Goal: Information Seeking & Learning: Learn about a topic

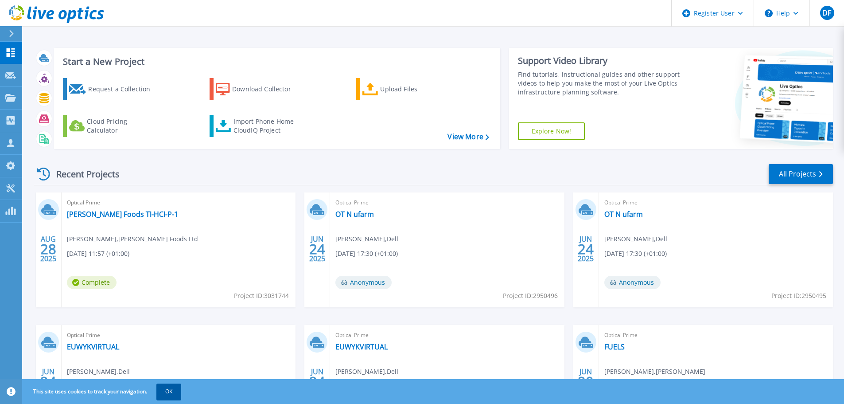
click at [169, 392] on button "OK" at bounding box center [168, 391] width 25 height 16
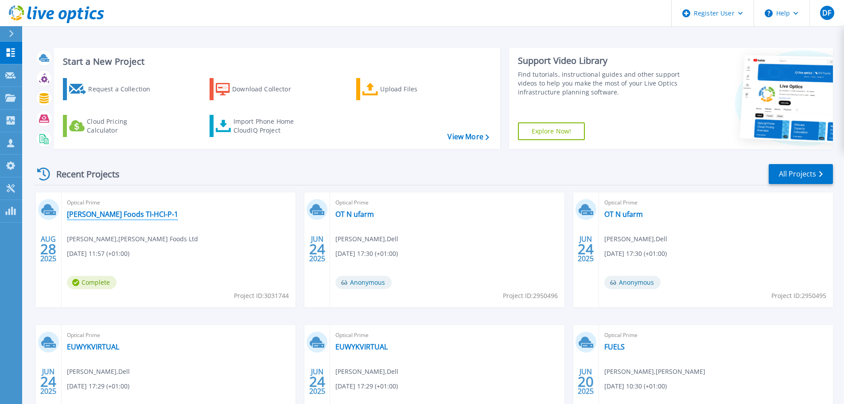
click at [105, 216] on link "[PERSON_NAME] Foods TI-HCI-P-1" at bounding box center [122, 214] width 111 height 9
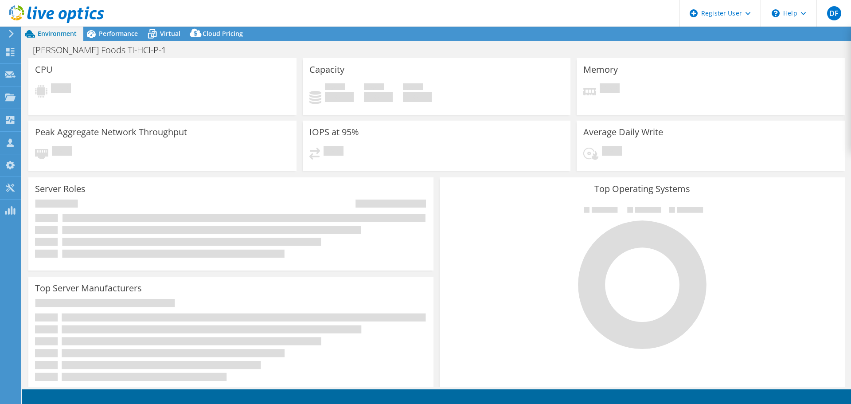
select select "EULondon"
select select "USD"
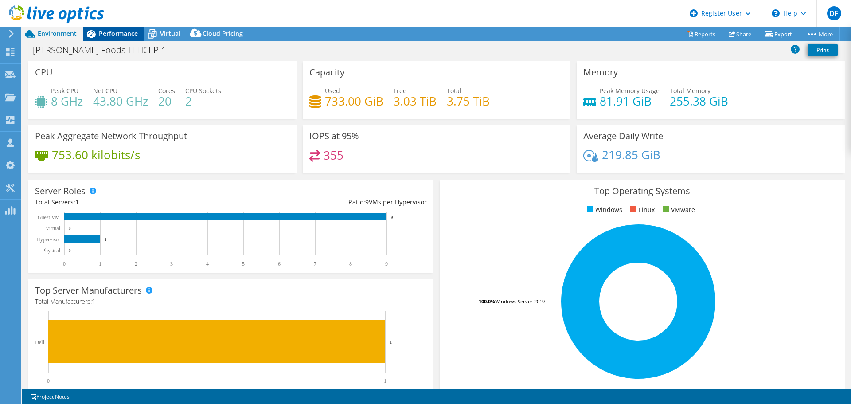
click at [124, 37] on span "Performance" at bounding box center [118, 33] width 39 height 8
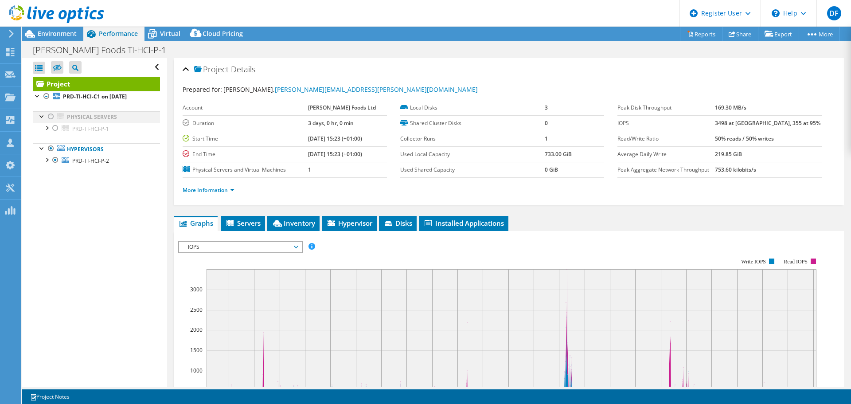
click at [52, 117] on div at bounding box center [51, 116] width 9 height 11
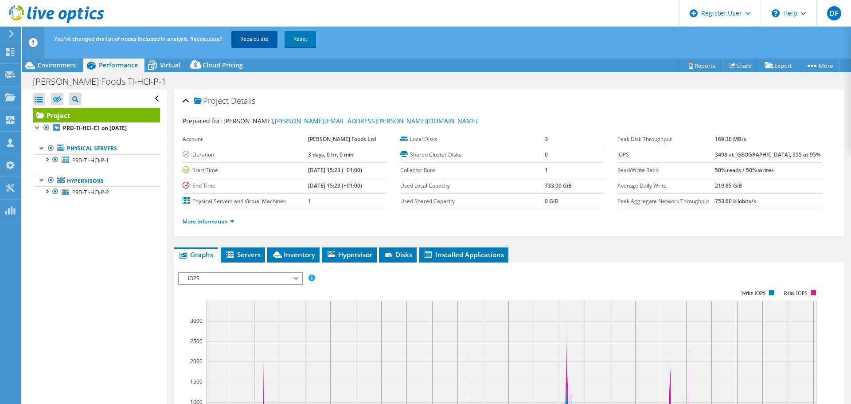
click at [255, 39] on link "Recalculate" at bounding box center [254, 39] width 46 height 16
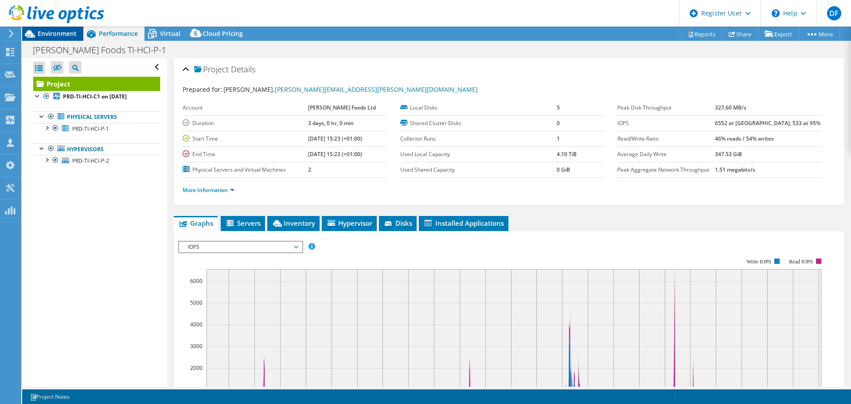
click at [56, 29] on div at bounding box center [52, 15] width 104 height 30
click at [57, 33] on span "Environment" at bounding box center [57, 33] width 39 height 8
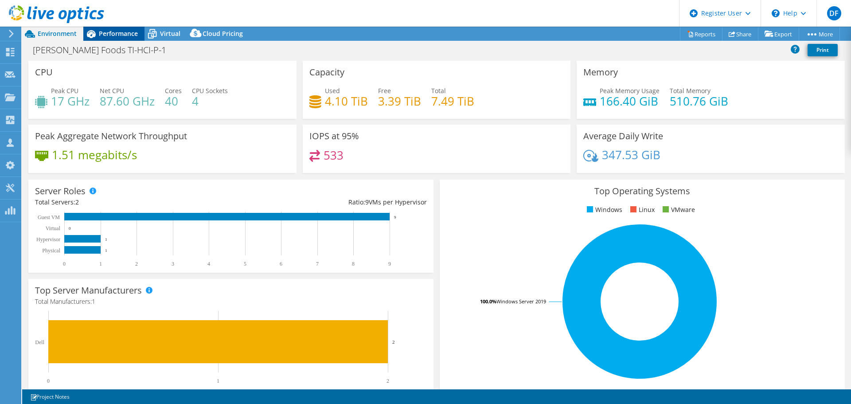
click at [116, 35] on span "Performance" at bounding box center [118, 33] width 39 height 8
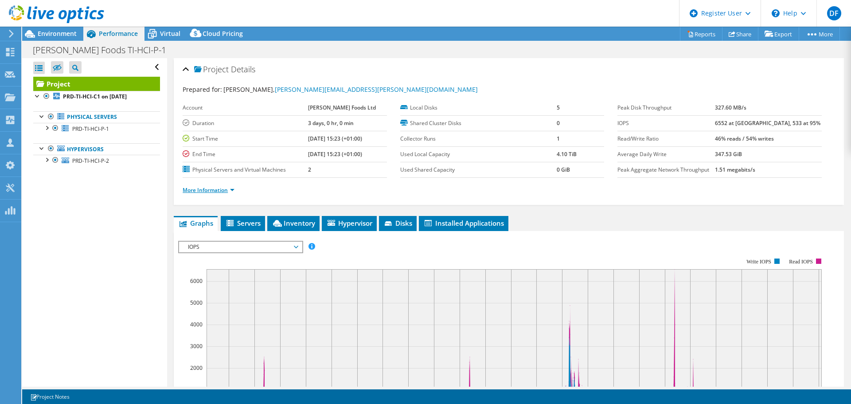
click at [217, 188] on link "More Information" at bounding box center [209, 190] width 52 height 8
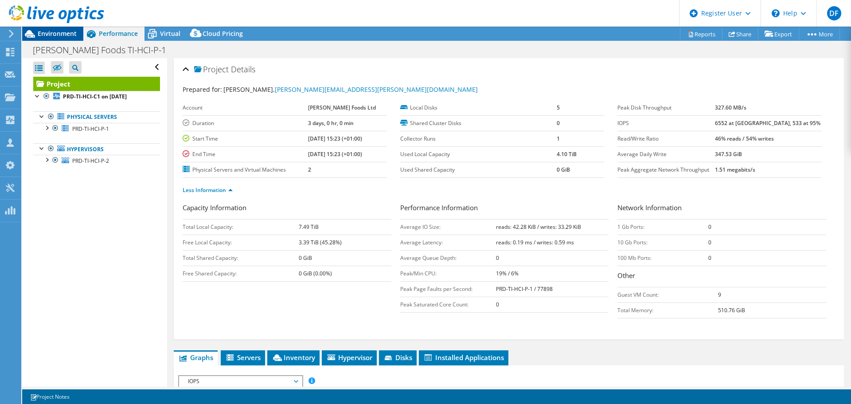
click at [58, 33] on span "Environment" at bounding box center [57, 33] width 39 height 8
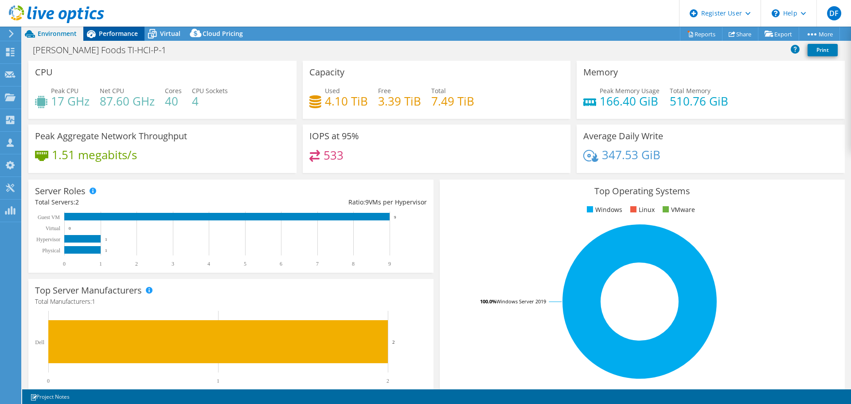
click at [112, 35] on span "Performance" at bounding box center [118, 33] width 39 height 8
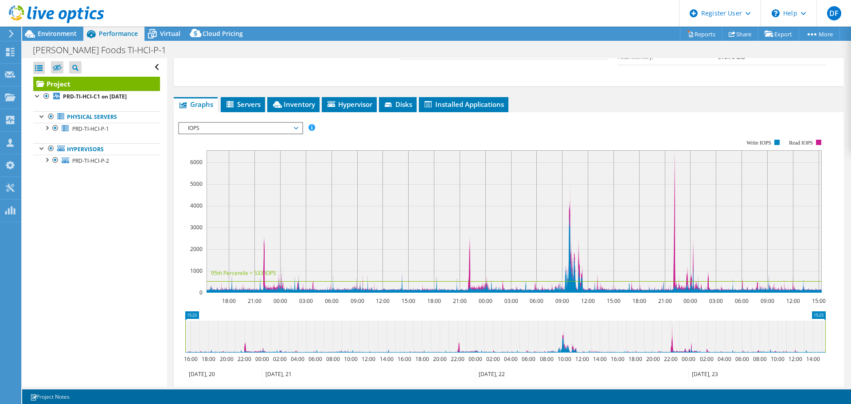
scroll to position [266, 0]
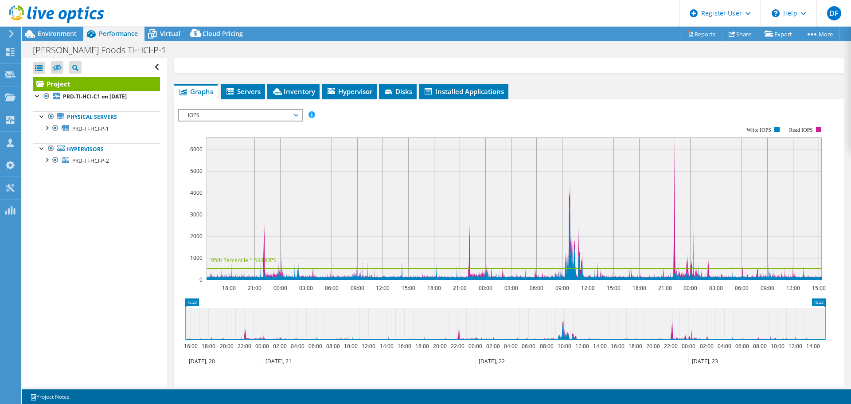
click at [256, 115] on span "IOPS" at bounding box center [240, 115] width 114 height 11
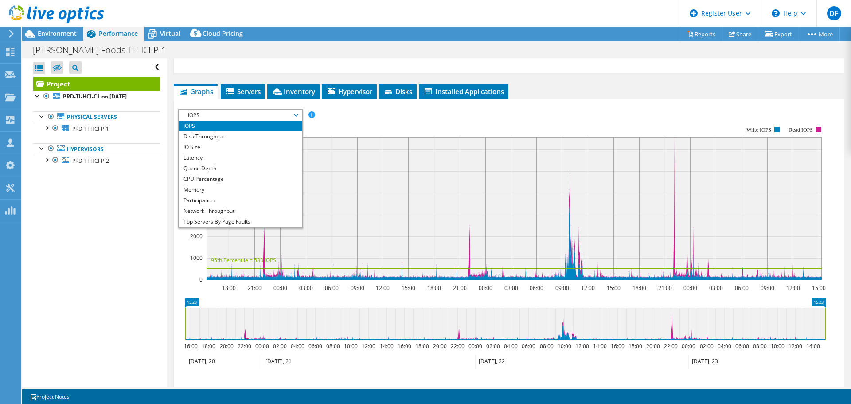
click at [348, 119] on rect at bounding box center [501, 202] width 647 height 177
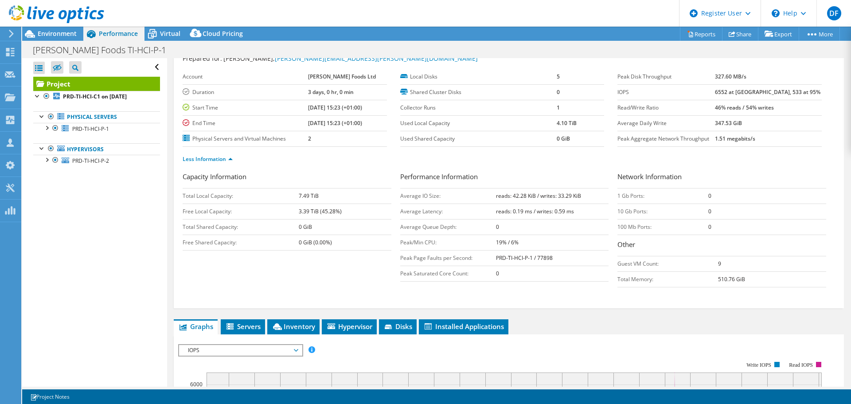
scroll to position [0, 0]
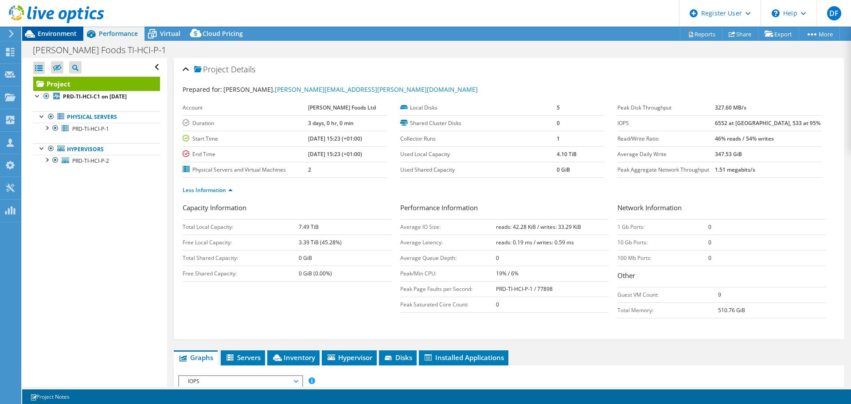
click at [59, 36] on span "Environment" at bounding box center [57, 33] width 39 height 8
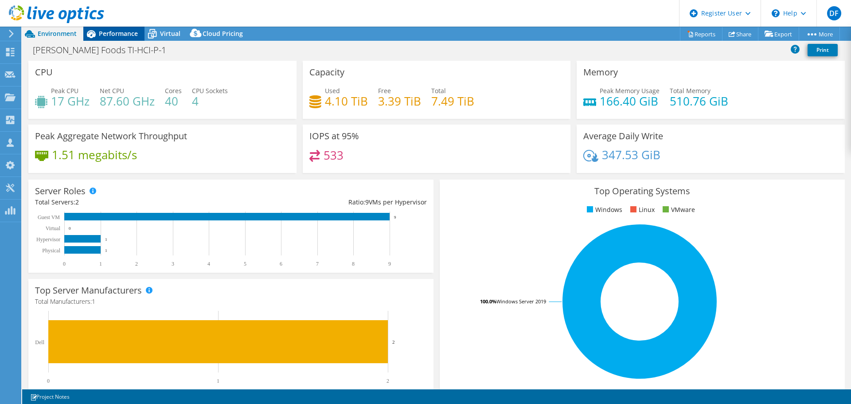
click at [121, 32] on span "Performance" at bounding box center [118, 33] width 39 height 8
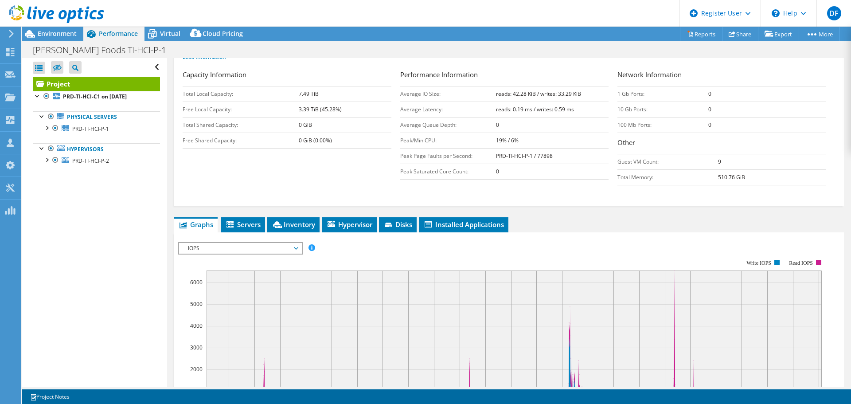
scroll to position [266, 0]
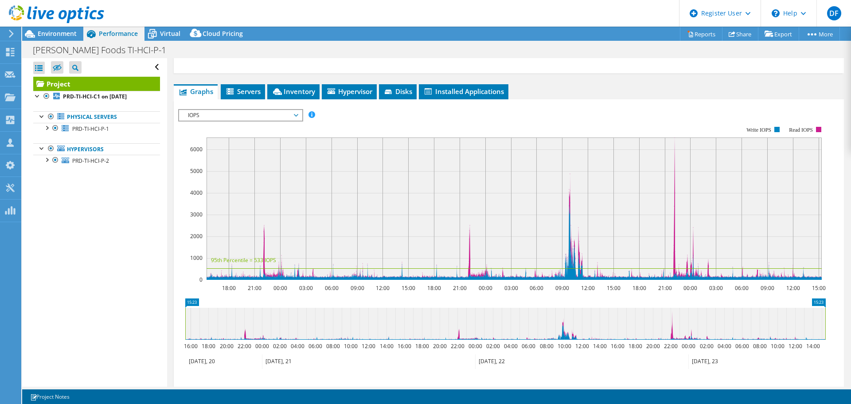
click at [243, 114] on span "IOPS" at bounding box center [240, 115] width 114 height 11
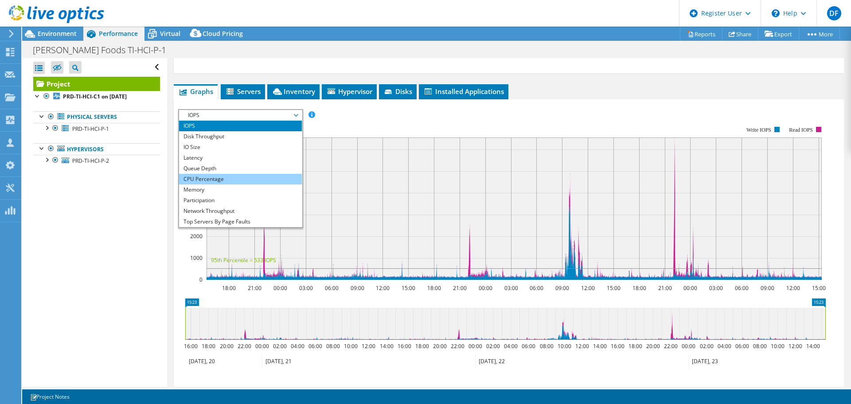
click at [218, 179] on li "CPU Percentage" at bounding box center [240, 179] width 123 height 11
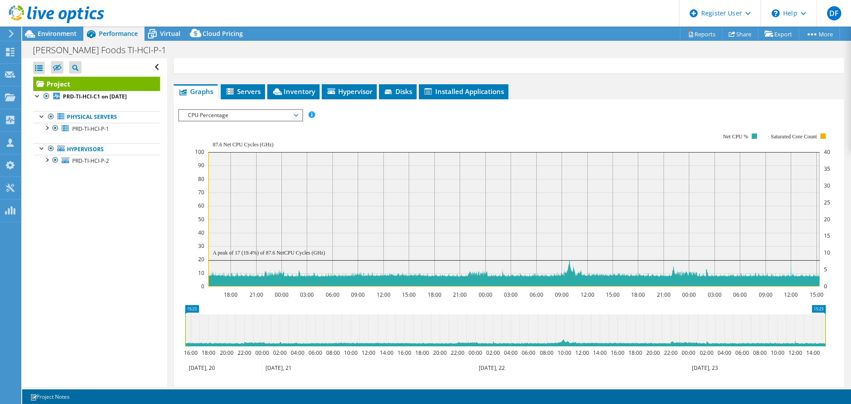
click at [245, 116] on span "CPU Percentage" at bounding box center [240, 115] width 114 height 11
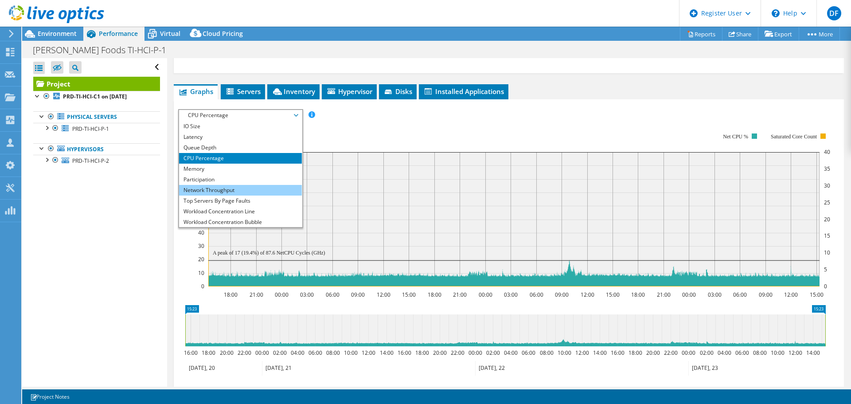
scroll to position [32, 0]
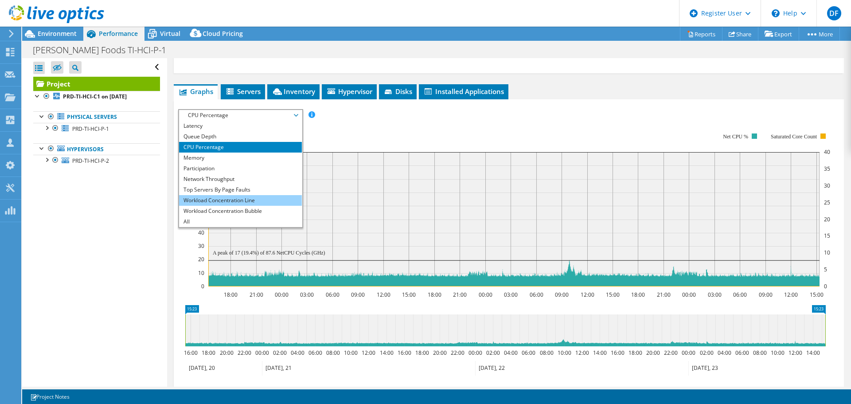
click at [231, 202] on li "Workload Concentration Line" at bounding box center [240, 200] width 123 height 11
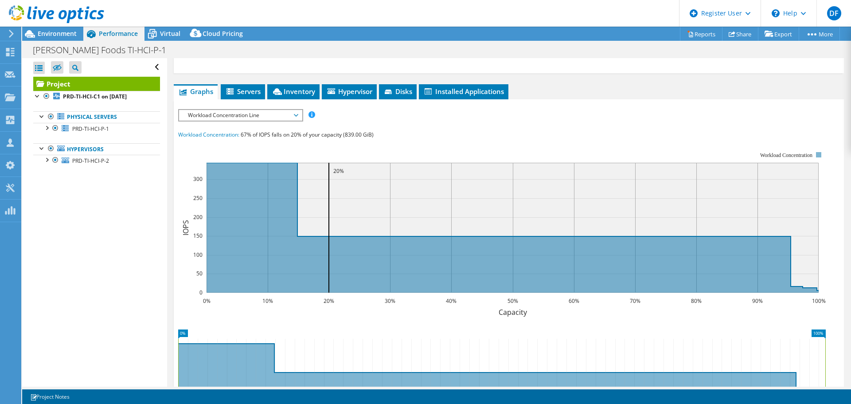
click at [245, 117] on span "Workload Concentration Line" at bounding box center [240, 115] width 114 height 11
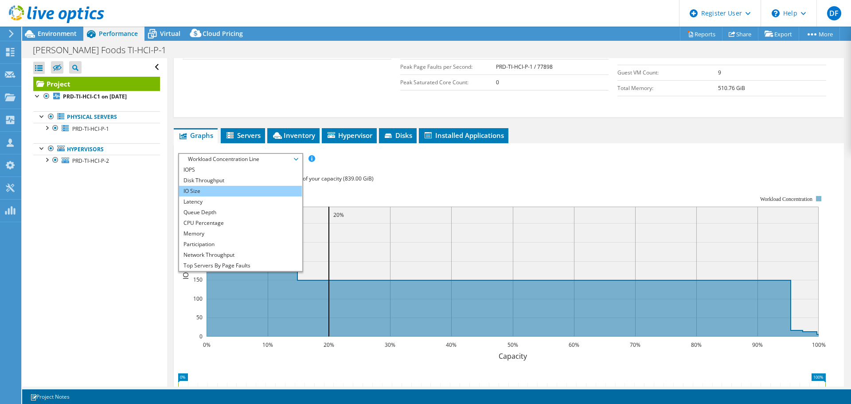
scroll to position [221, 0]
click at [337, 171] on div "IOPS Disk Throughput IO Size Latency Queue Depth CPU Percentage Memory Page Fau…" at bounding box center [508, 317] width 661 height 328
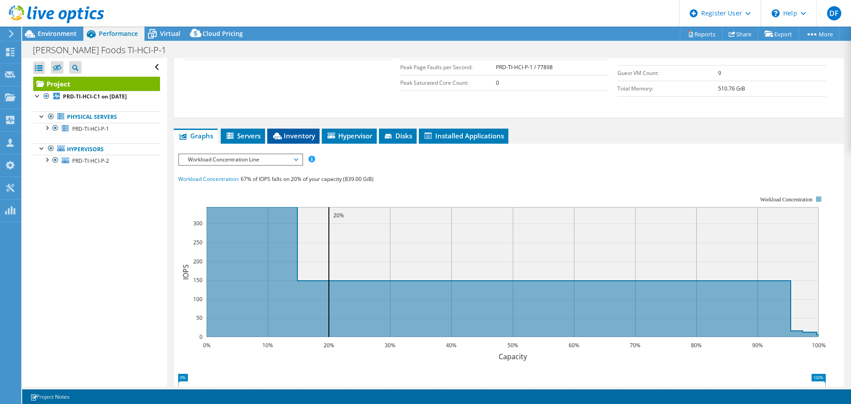
click at [292, 136] on span "Inventory" at bounding box center [293, 135] width 43 height 9
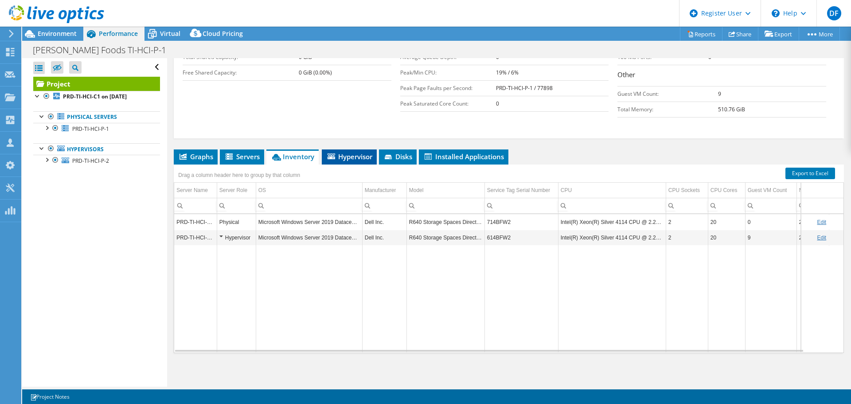
click at [347, 159] on span "Hypervisor" at bounding box center [349, 156] width 46 height 9
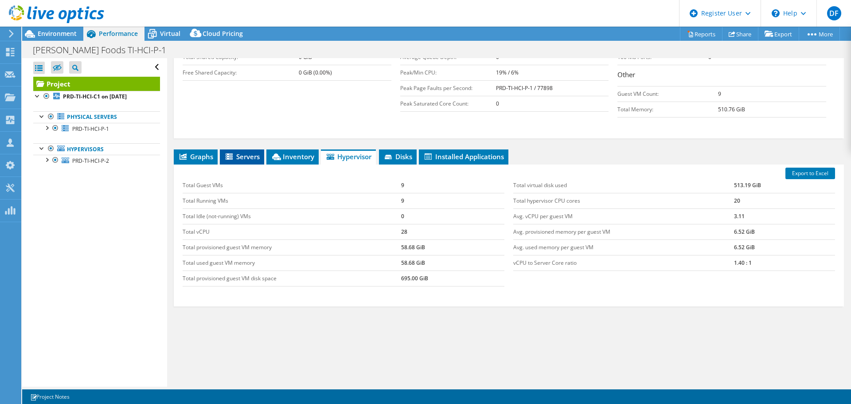
click at [245, 159] on span "Servers" at bounding box center [241, 156] width 35 height 9
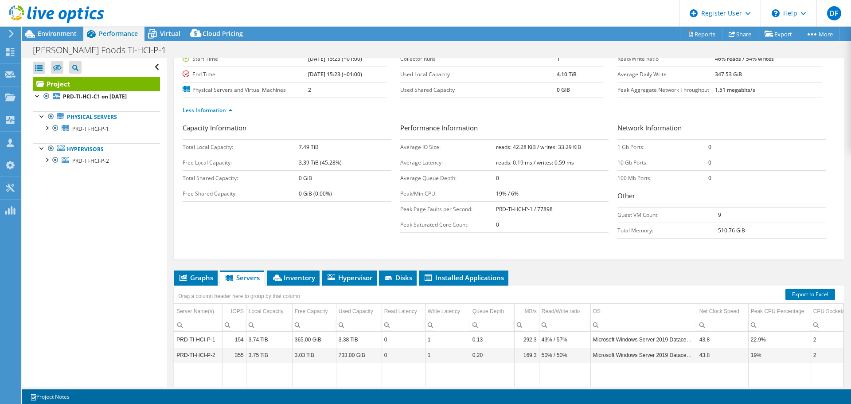
scroll to position [68, 0]
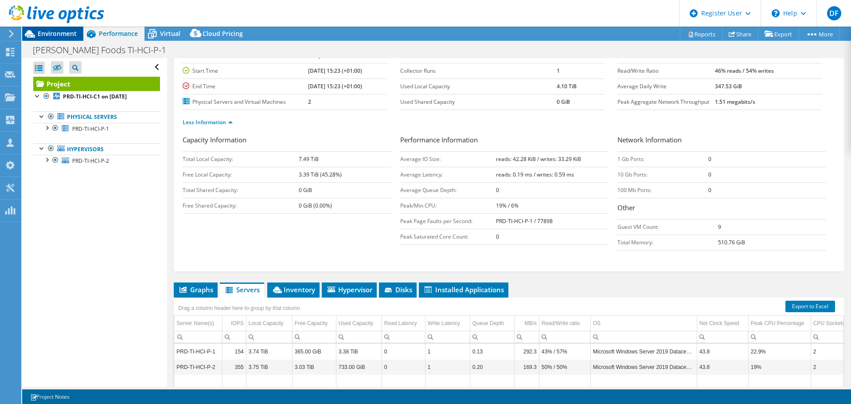
click at [59, 32] on span "Environment" at bounding box center [57, 33] width 39 height 8
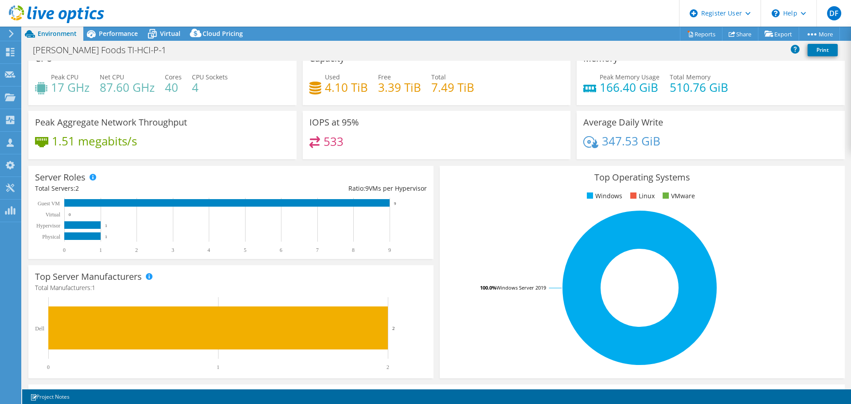
scroll to position [0, 0]
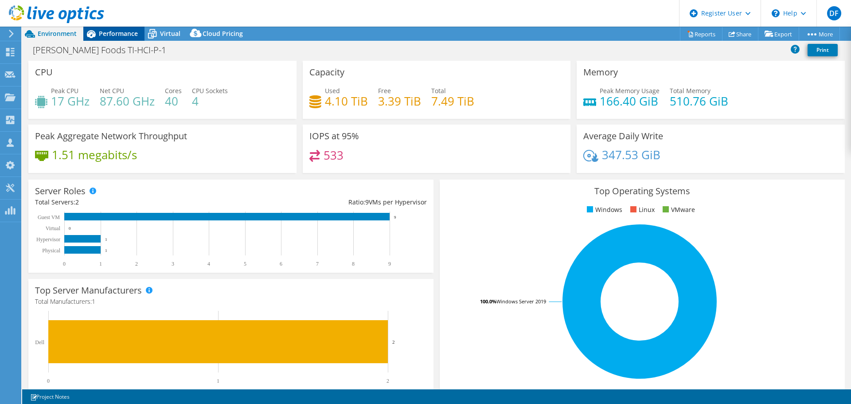
click at [117, 34] on span "Performance" at bounding box center [118, 33] width 39 height 8
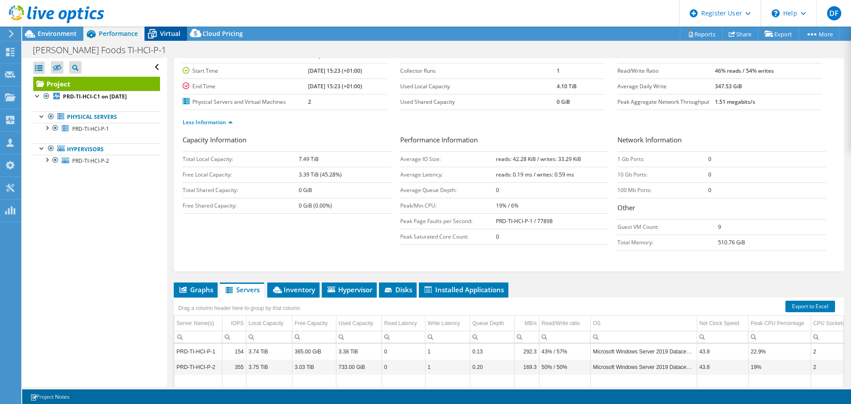
click at [169, 36] on span "Virtual" at bounding box center [170, 33] width 20 height 8
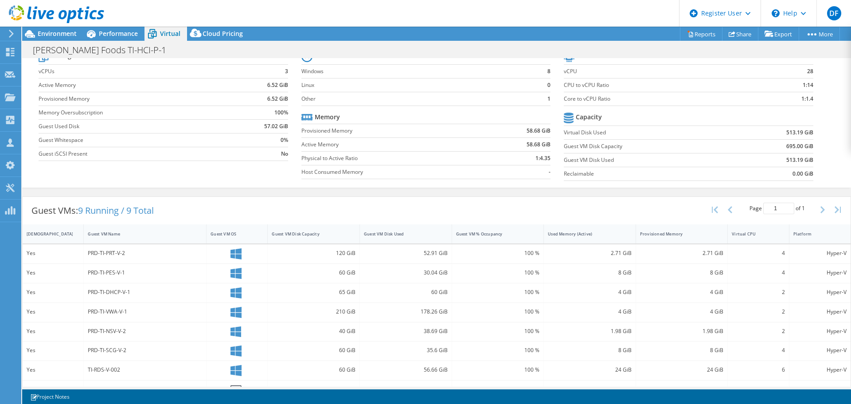
scroll to position [72, 0]
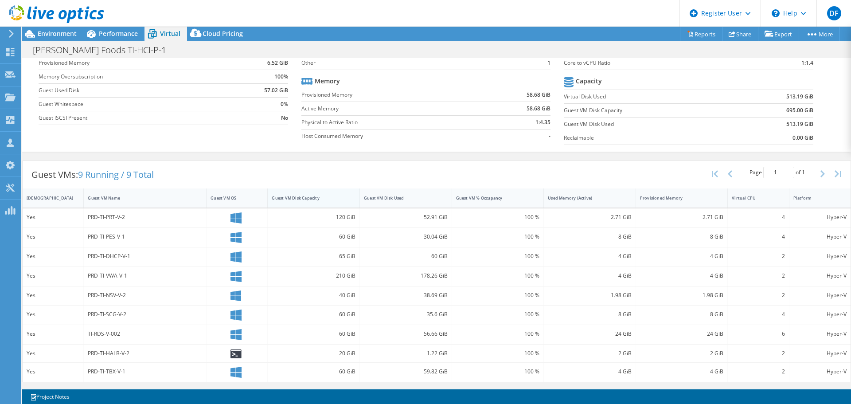
click at [319, 197] on div "Guest VM Disk Capacity" at bounding box center [308, 198] width 73 height 6
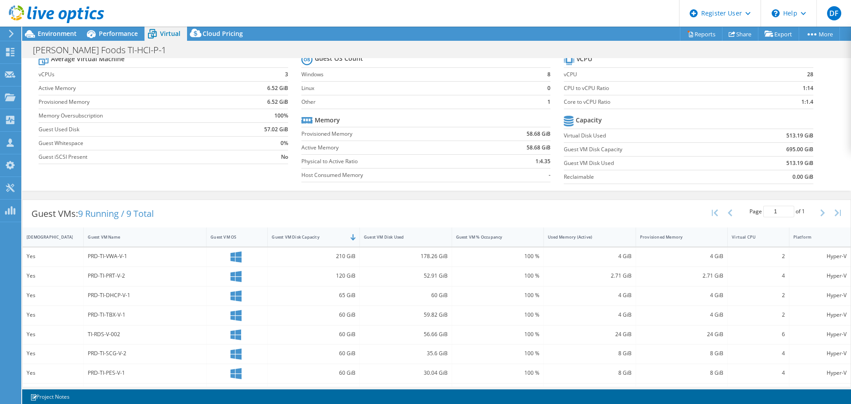
scroll to position [0, 0]
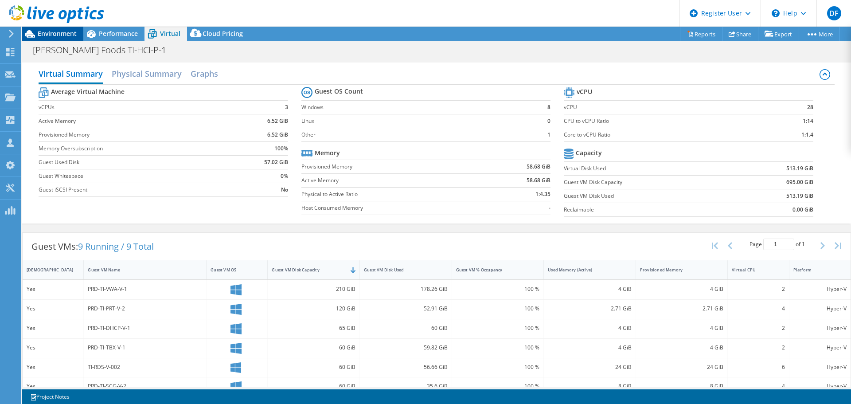
click at [57, 31] on span "Environment" at bounding box center [57, 33] width 39 height 8
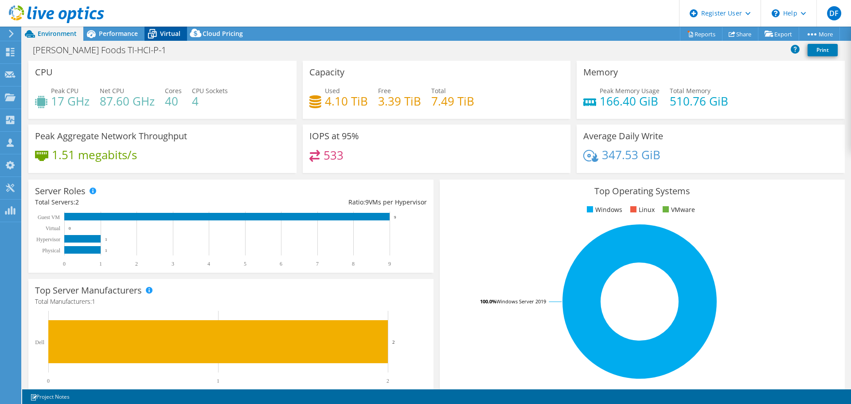
click at [171, 32] on span "Virtual" at bounding box center [170, 33] width 20 height 8
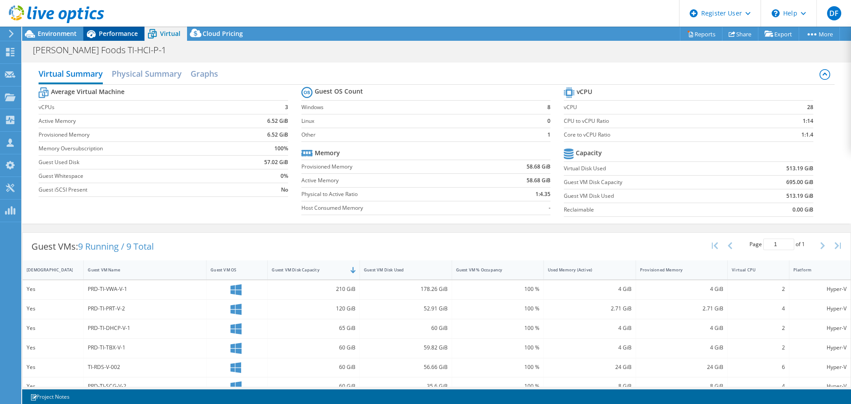
click at [125, 31] on span "Performance" at bounding box center [118, 33] width 39 height 8
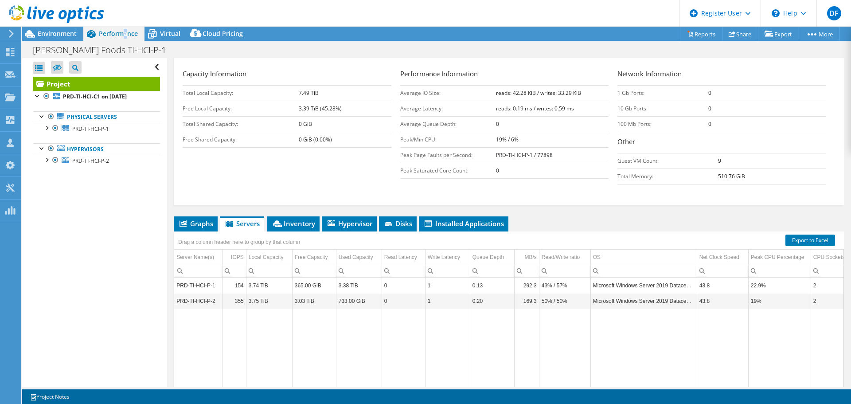
scroll to position [201, 0]
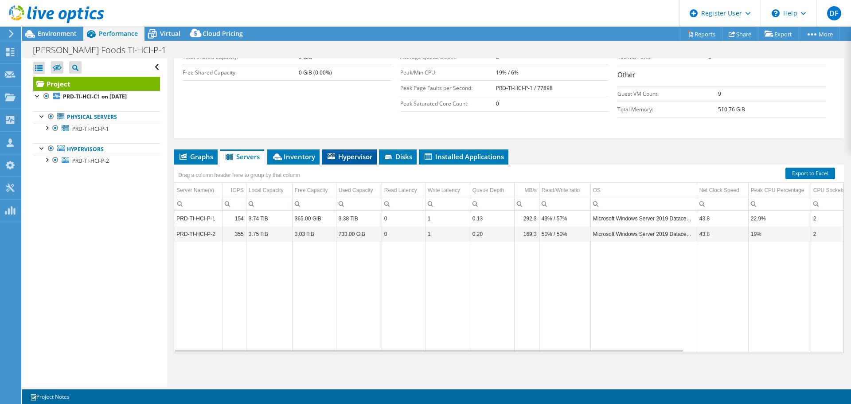
click at [360, 158] on span "Hypervisor" at bounding box center [349, 156] width 46 height 9
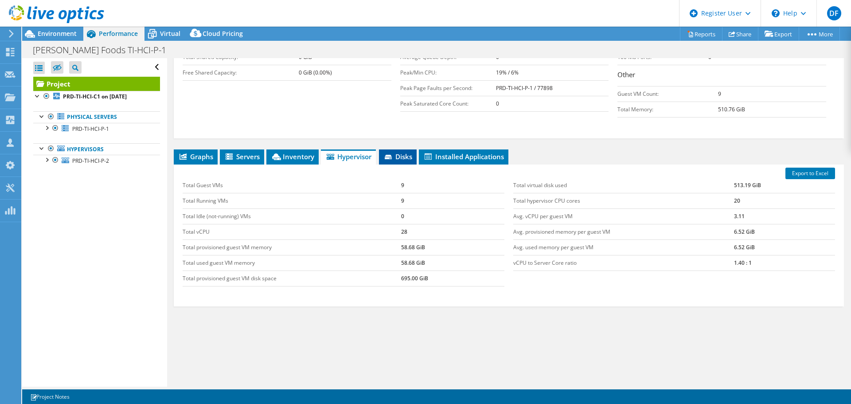
click at [392, 154] on span "Disks" at bounding box center [397, 156] width 29 height 9
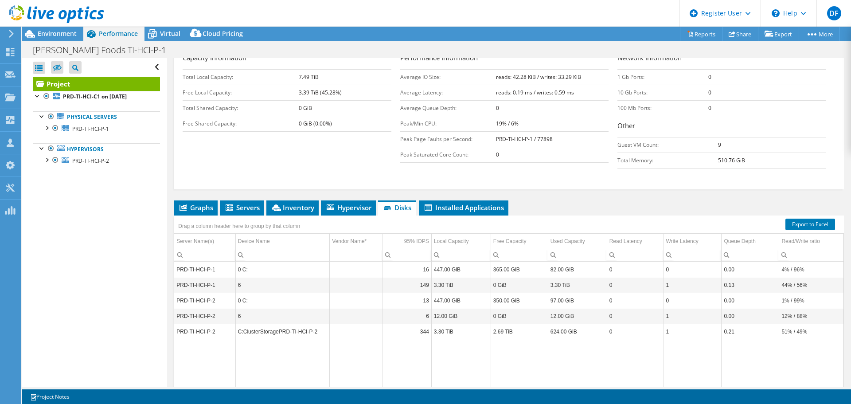
scroll to position [68, 0]
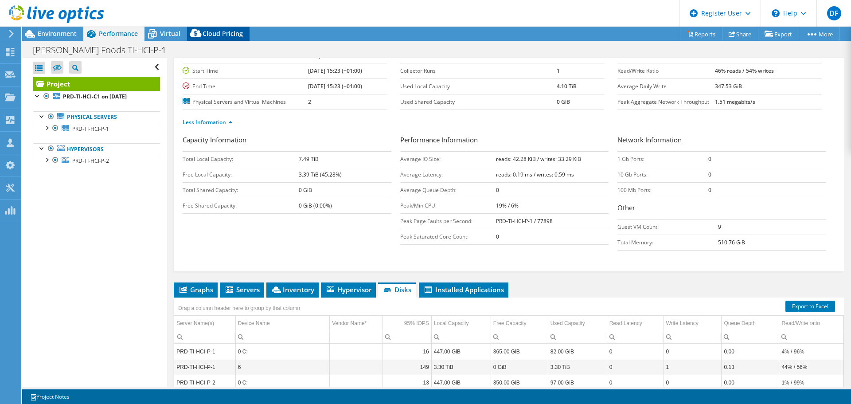
click at [218, 33] on span "Cloud Pricing" at bounding box center [222, 33] width 40 height 8
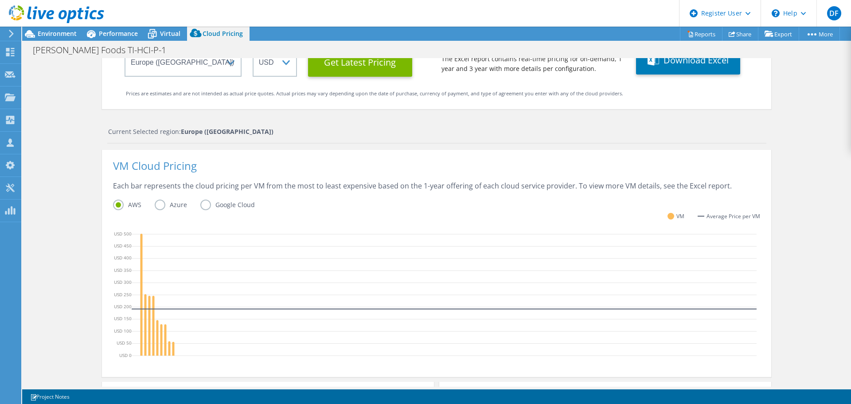
scroll to position [0, 0]
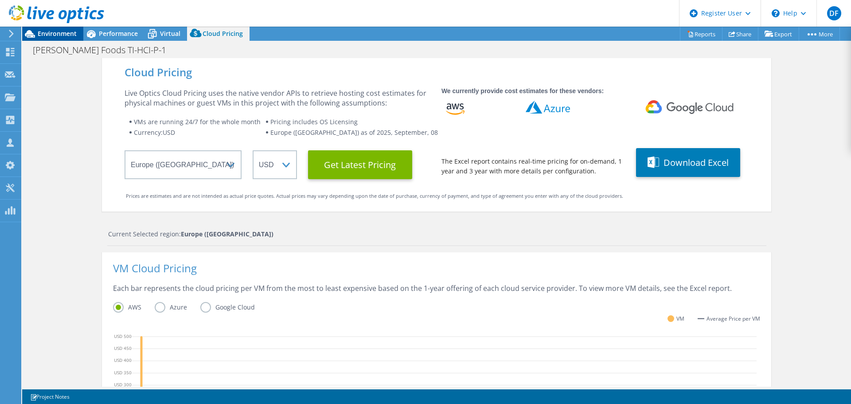
click at [50, 33] on span "Environment" at bounding box center [57, 33] width 39 height 8
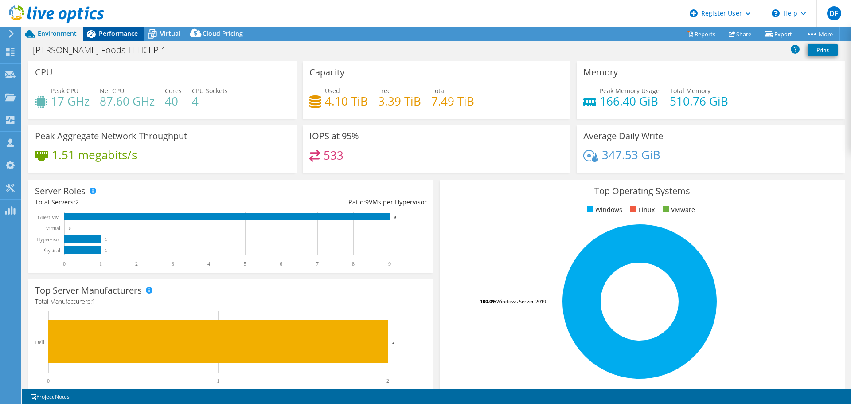
click at [110, 38] on div "Performance" at bounding box center [113, 34] width 61 height 14
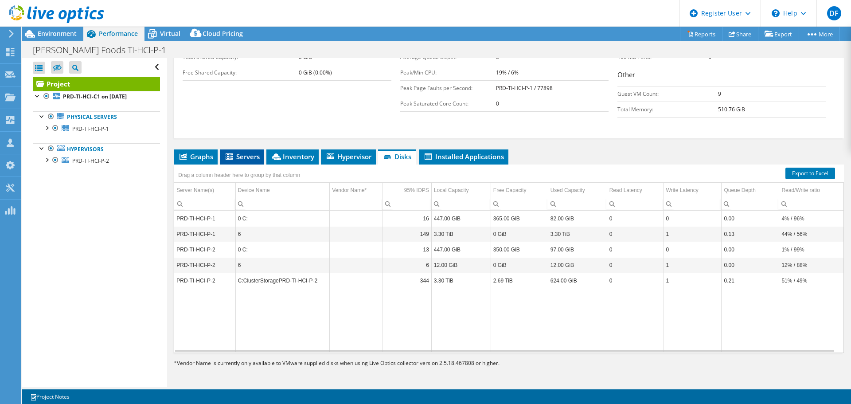
drag, startPoint x: 246, startPoint y: 157, endPoint x: 248, endPoint y: 163, distance: 6.9
click at [246, 157] on span "Servers" at bounding box center [241, 156] width 35 height 9
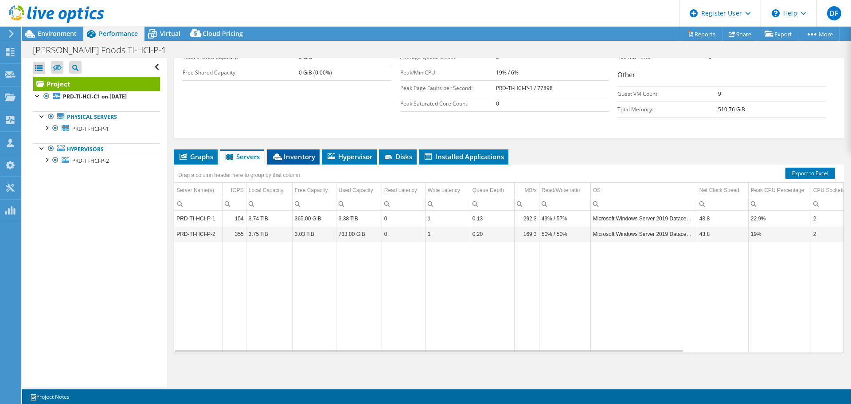
click at [292, 158] on span "Inventory" at bounding box center [293, 156] width 43 height 9
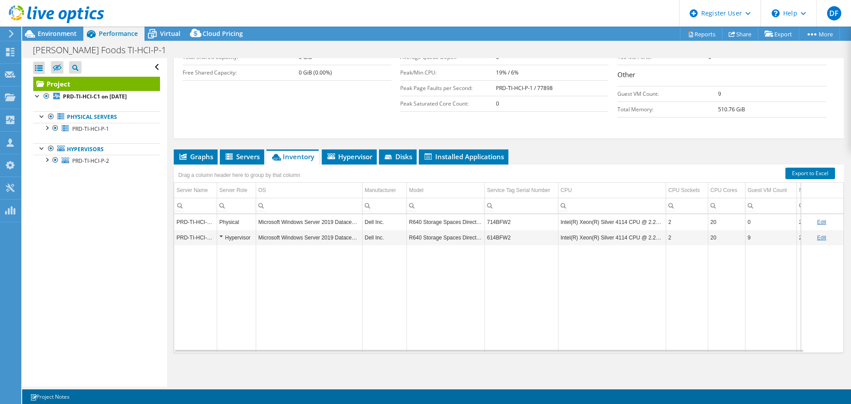
click at [497, 221] on td "714BFW2" at bounding box center [521, 222] width 74 height 16
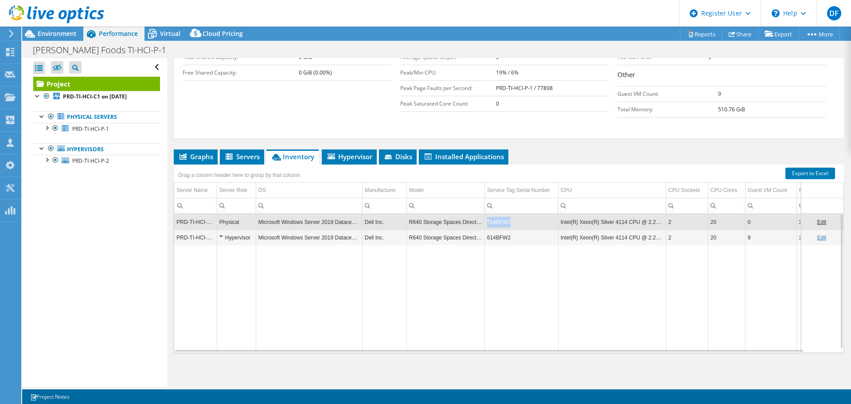
click at [497, 221] on td "714BFW2" at bounding box center [521, 222] width 74 height 16
copy td "714BFW2"
click at [503, 221] on td "714BFW2" at bounding box center [521, 222] width 74 height 16
click at [497, 222] on td "714BFW2" at bounding box center [521, 222] width 74 height 16
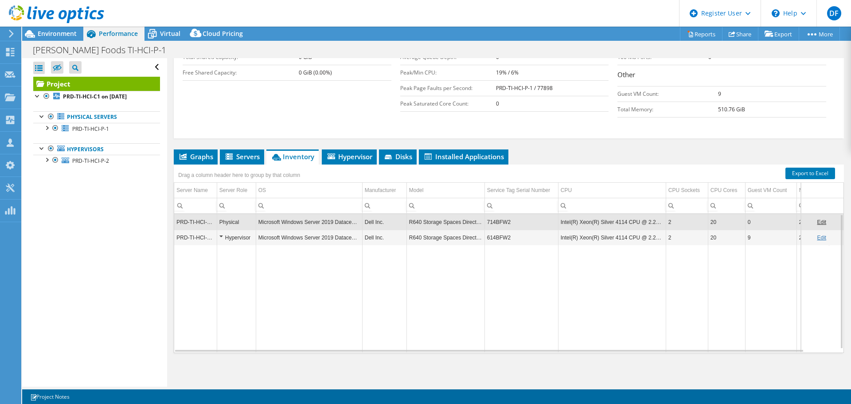
click at [501, 221] on td "714BFW2" at bounding box center [521, 222] width 74 height 16
click at [500, 221] on td "714BFW2" at bounding box center [521, 222] width 74 height 16
copy td "714BFW2"
click at [52, 27] on div at bounding box center [52, 15] width 104 height 30
click at [52, 31] on span "Environment" at bounding box center [57, 33] width 39 height 8
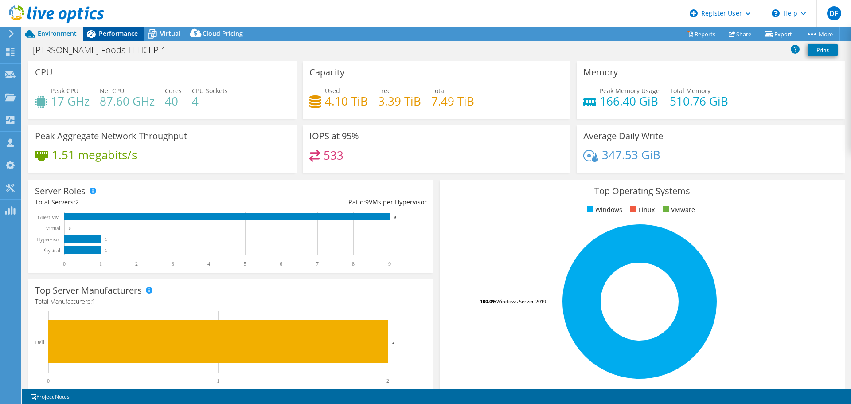
click at [97, 33] on icon at bounding box center [91, 34] width 16 height 16
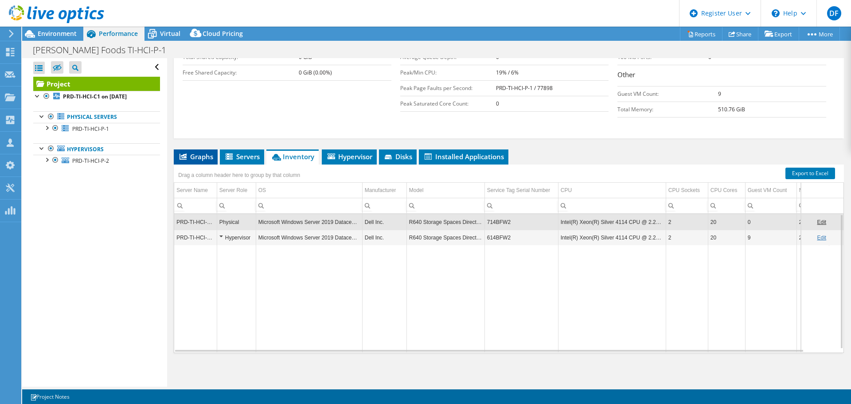
click at [202, 160] on span "Graphs" at bounding box center [195, 156] width 35 height 9
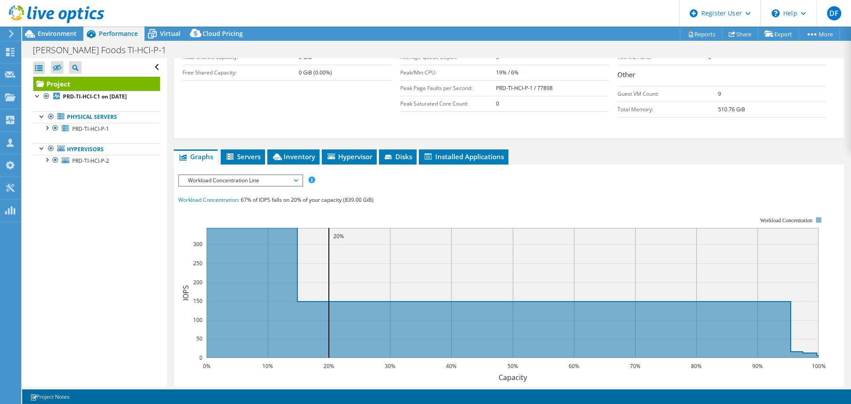
click at [229, 180] on span "Workload Concentration Line" at bounding box center [240, 180] width 114 height 11
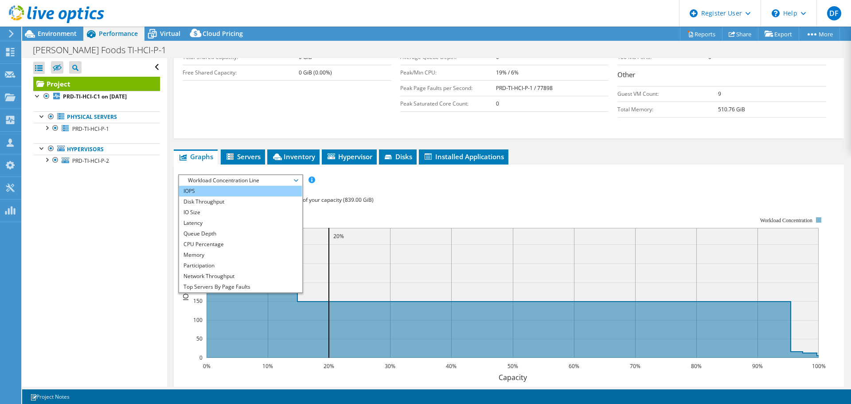
click at [223, 191] on li "IOPS" at bounding box center [240, 191] width 123 height 11
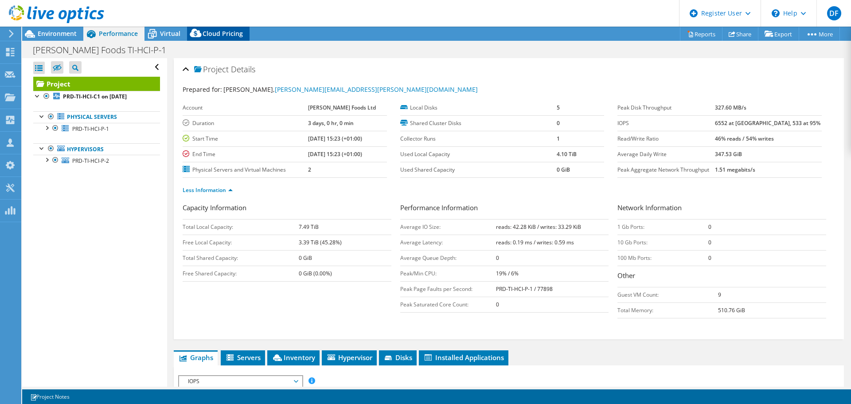
click at [214, 35] on span "Cloud Pricing" at bounding box center [222, 33] width 40 height 8
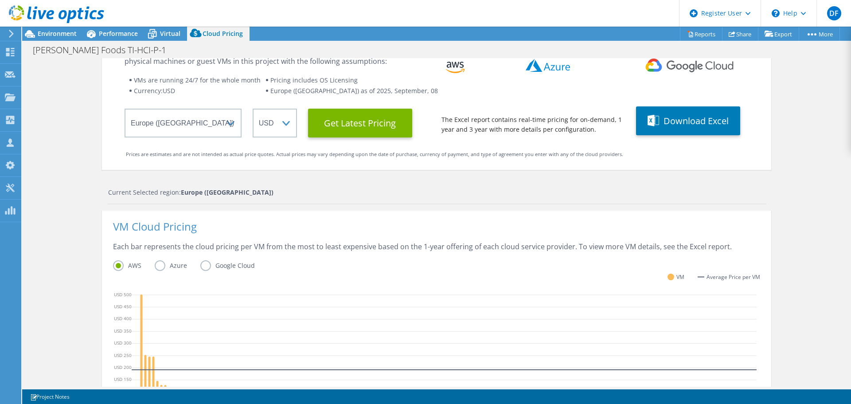
scroll to position [175, 0]
click at [57, 32] on span "Environment" at bounding box center [57, 33] width 39 height 8
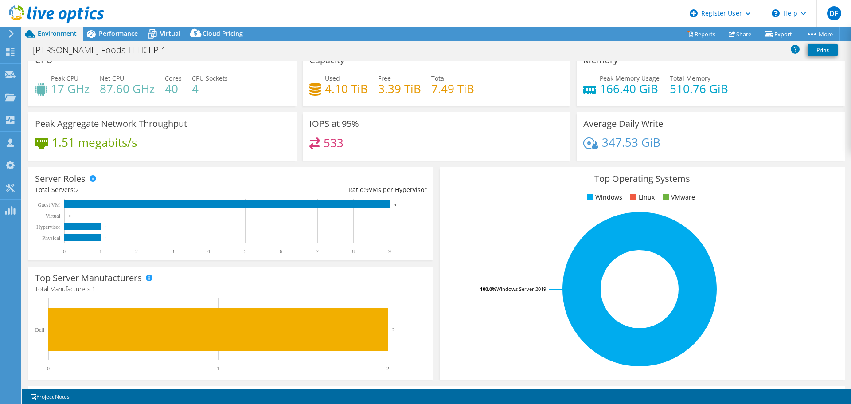
scroll to position [0, 0]
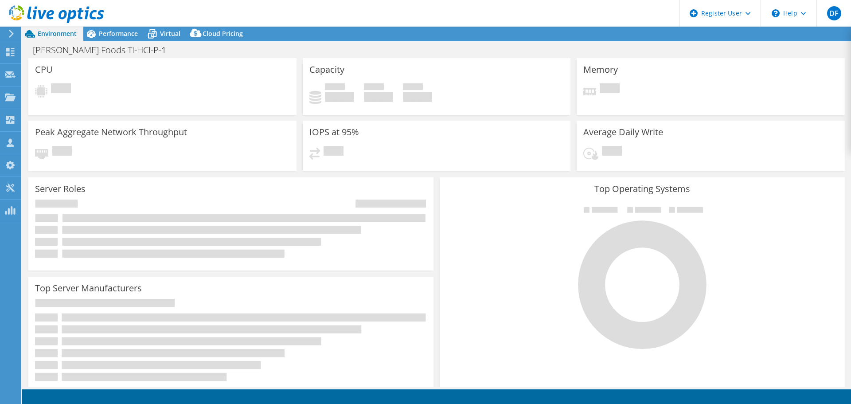
select select "EULondon"
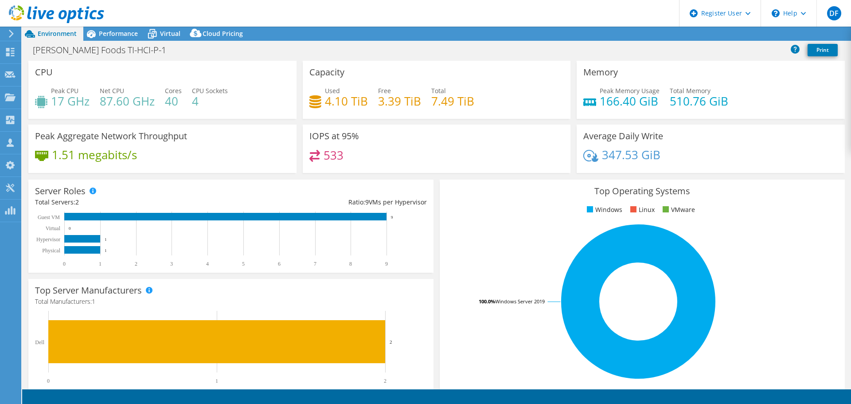
click at [408, 74] on div "Capacity Used 4.10 TiB Free 3.39 TiB Total 7.49 TiB" at bounding box center [437, 90] width 268 height 58
click at [120, 38] on div "Performance" at bounding box center [113, 34] width 61 height 14
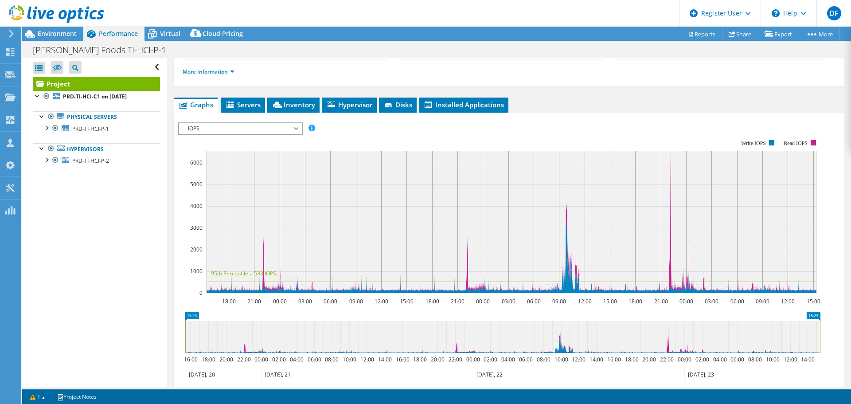
scroll to position [133, 0]
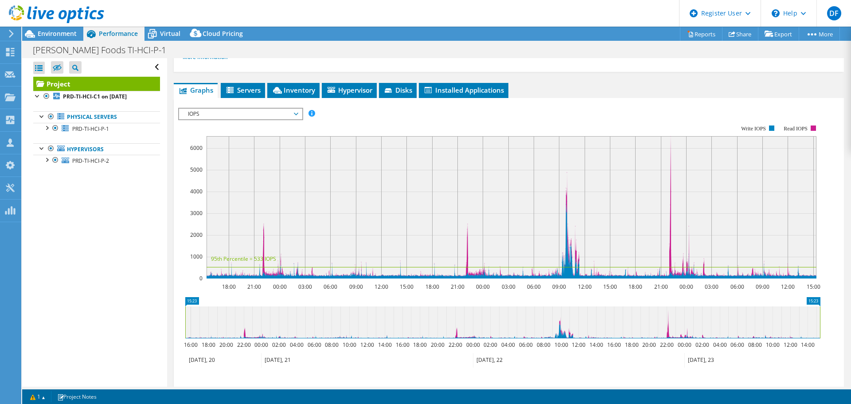
click at [242, 117] on span "IOPS" at bounding box center [240, 114] width 114 height 11
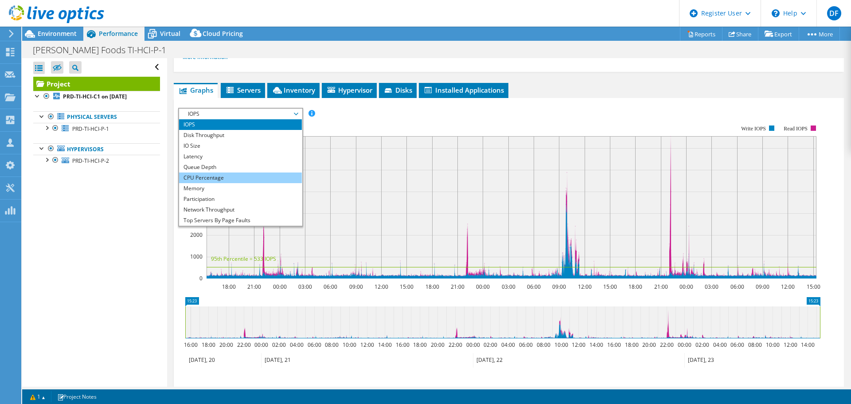
click at [220, 178] on li "CPU Percentage" at bounding box center [240, 177] width 123 height 11
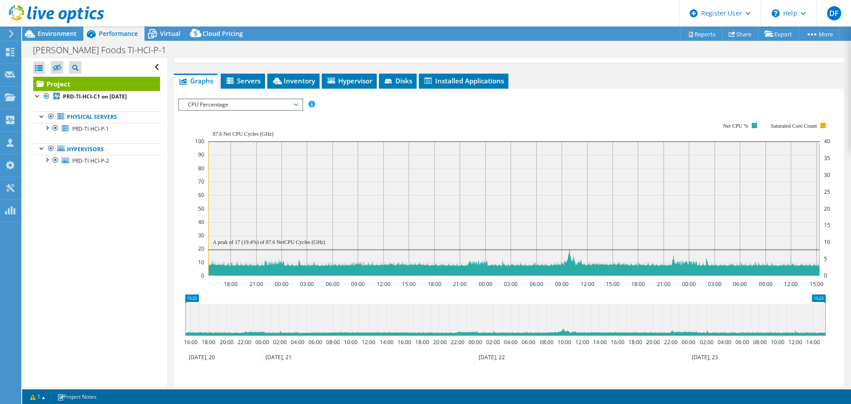
scroll to position [136, 0]
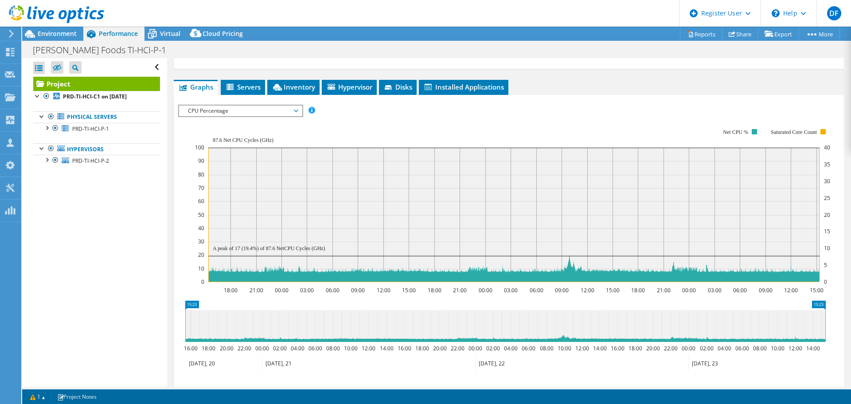
click at [228, 114] on span "CPU Percentage" at bounding box center [240, 110] width 114 height 11
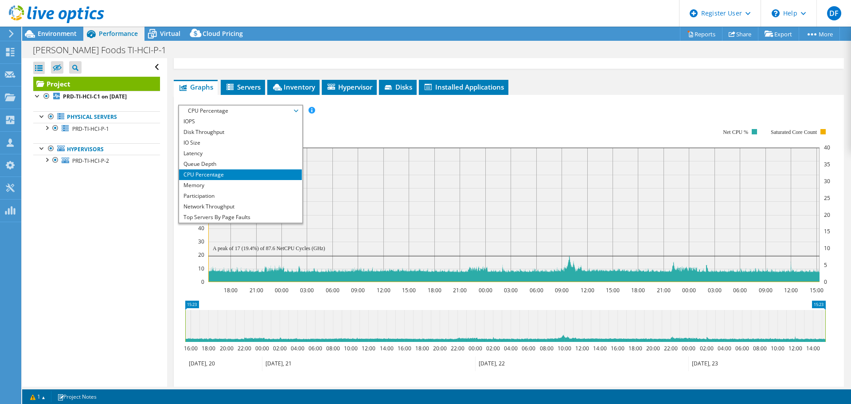
click at [228, 114] on span "CPU Percentage" at bounding box center [240, 110] width 114 height 11
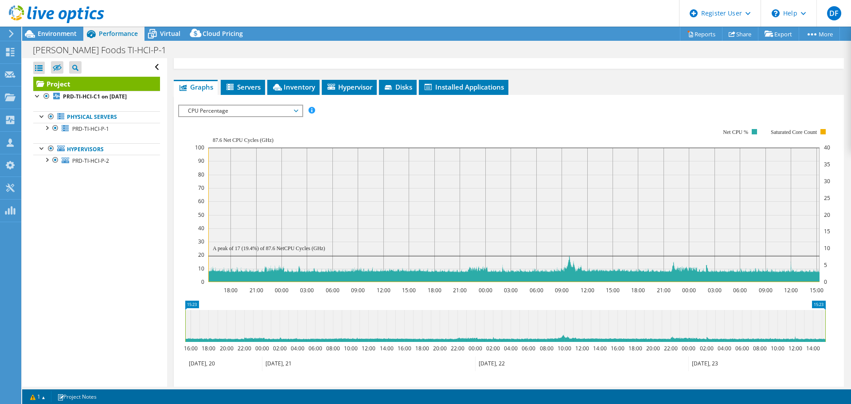
click at [229, 113] on span "CPU Percentage" at bounding box center [240, 110] width 114 height 11
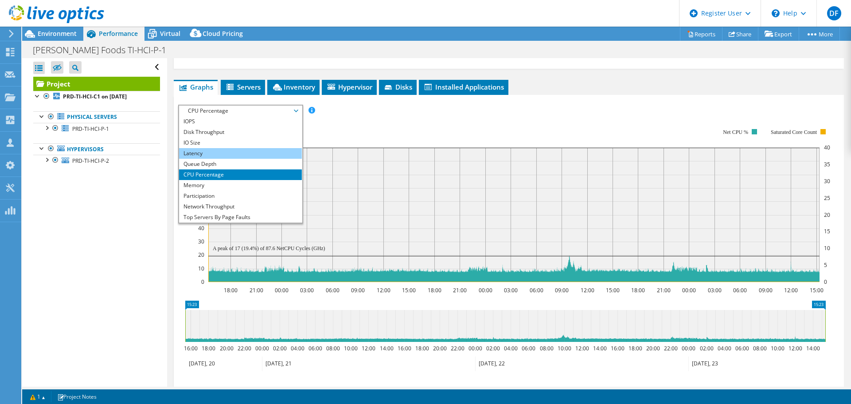
click at [214, 148] on li "Latency" at bounding box center [240, 153] width 123 height 11
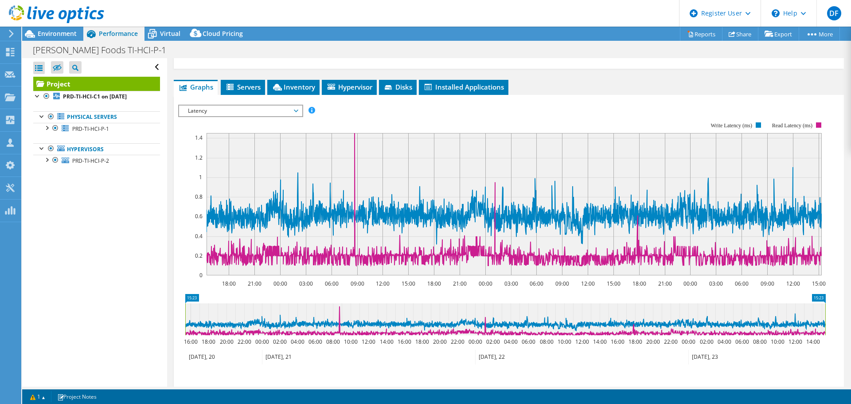
click at [235, 114] on span "Latency" at bounding box center [240, 110] width 114 height 11
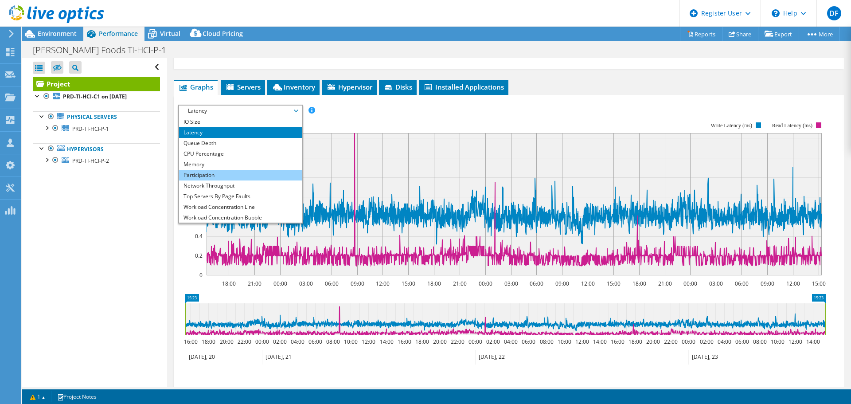
scroll to position [32, 0]
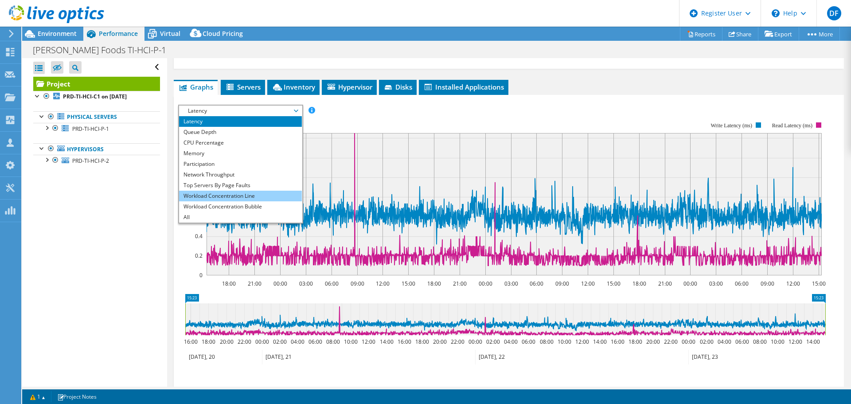
click at [219, 193] on li "Workload Concentration Line" at bounding box center [240, 195] width 123 height 11
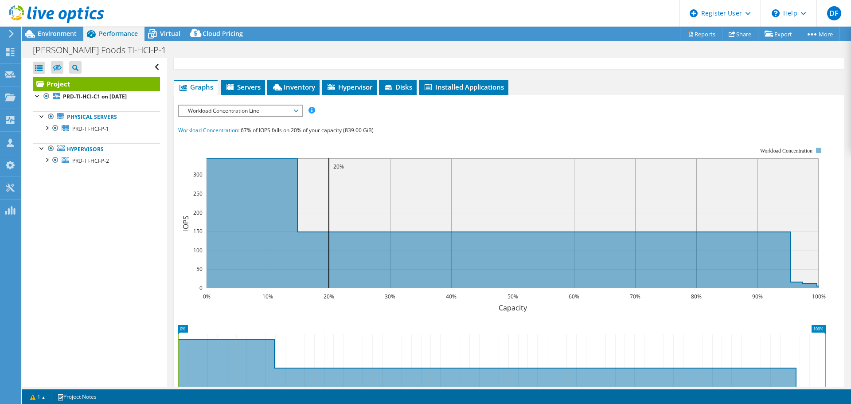
click at [261, 107] on span "Workload Concentration Line" at bounding box center [240, 110] width 114 height 11
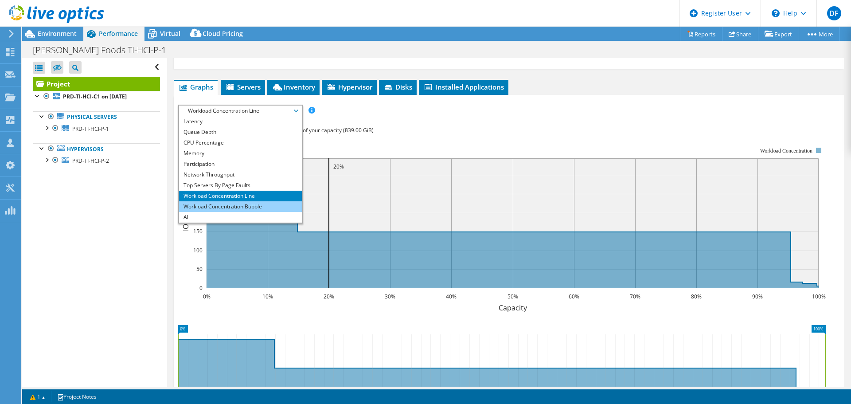
click at [247, 206] on li "Workload Concentration Bubble" at bounding box center [240, 206] width 123 height 11
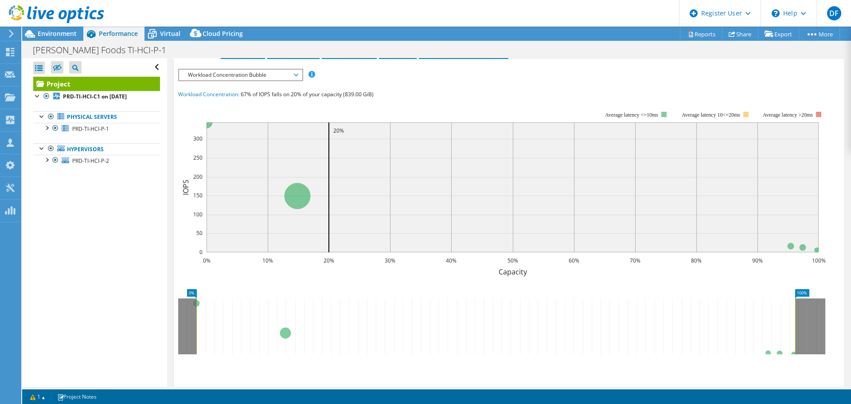
scroll to position [66, 0]
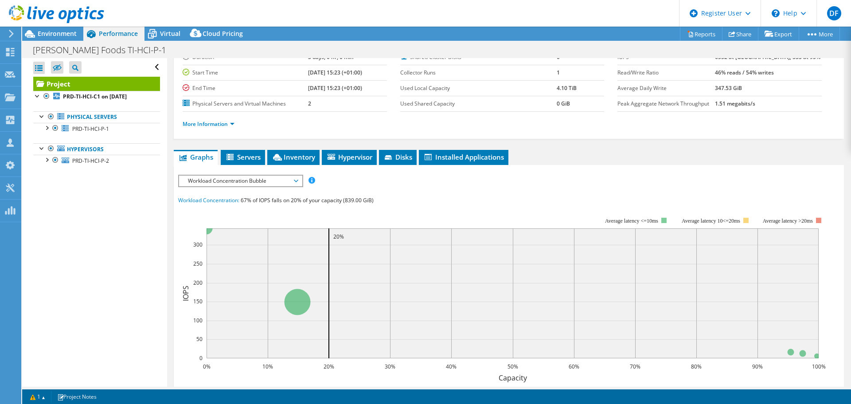
click at [249, 184] on span "Workload Concentration Bubble" at bounding box center [240, 180] width 114 height 11
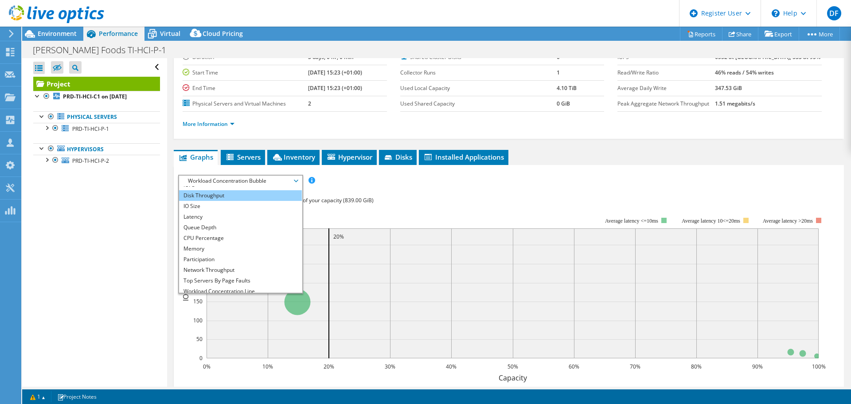
scroll to position [0, 0]
click at [207, 193] on li "IOPS" at bounding box center [240, 191] width 123 height 11
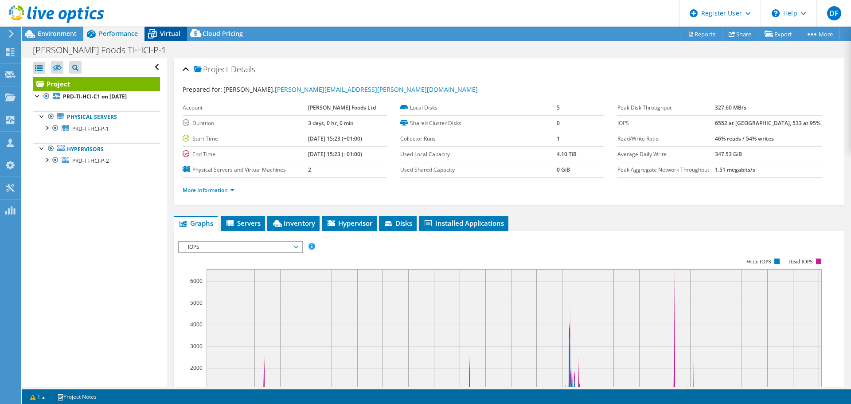
click at [167, 33] on span "Virtual" at bounding box center [170, 33] width 20 height 8
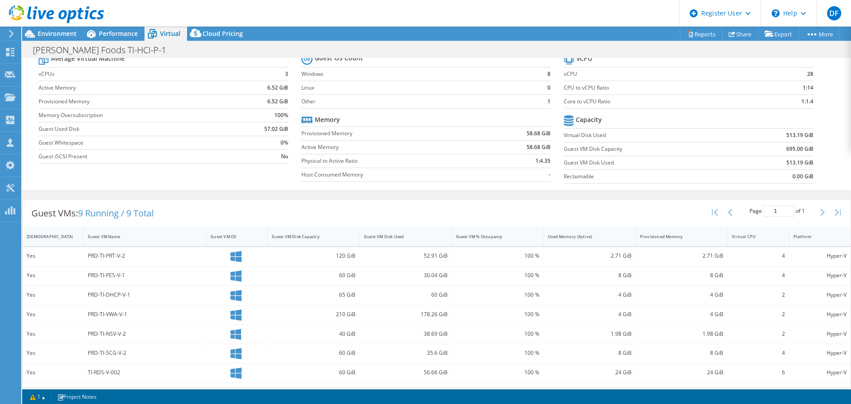
scroll to position [72, 0]
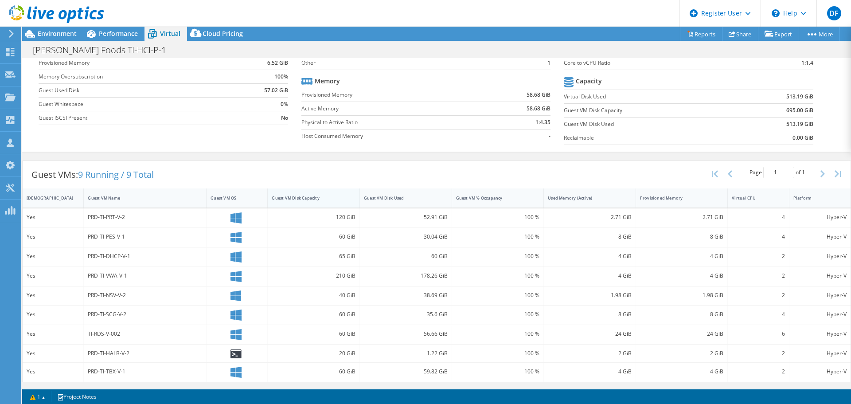
click at [309, 197] on div "Guest VM Disk Capacity" at bounding box center [308, 198] width 73 height 6
click at [303, 202] on div "Guest VM Disk Capacity" at bounding box center [308, 198] width 81 height 14
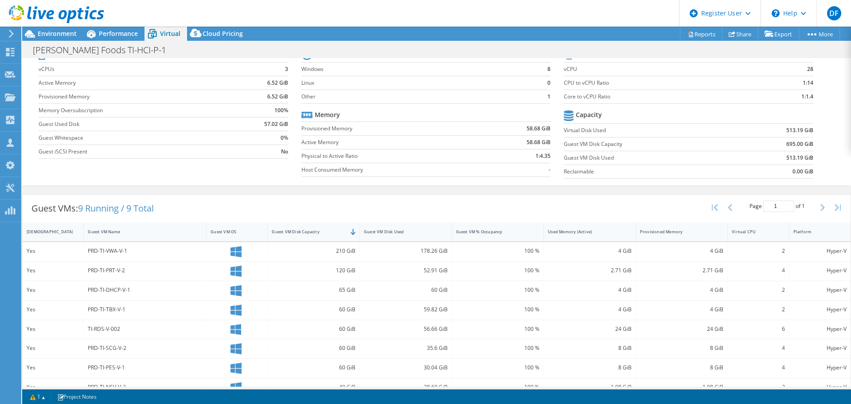
scroll to position [0, 0]
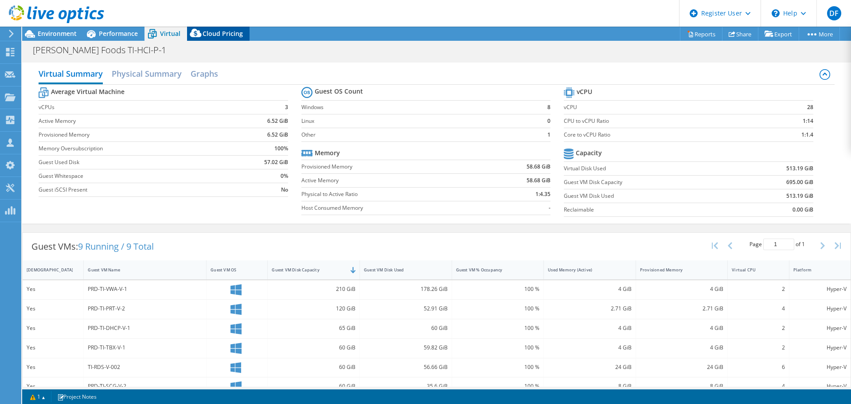
click at [219, 36] on span "Cloud Pricing" at bounding box center [222, 33] width 40 height 8
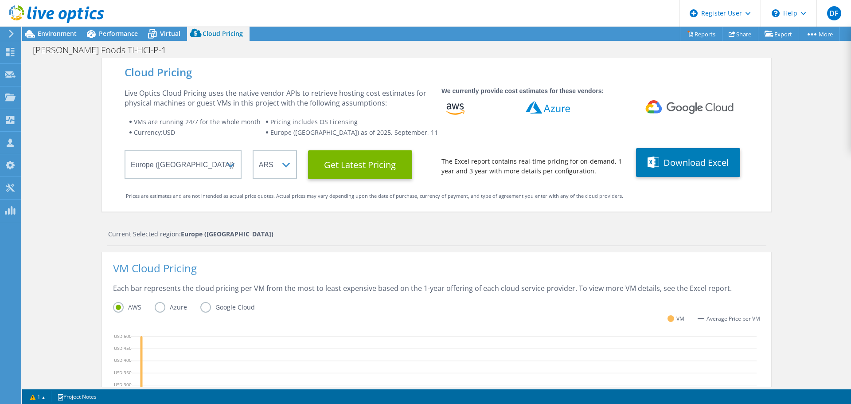
click at [55, 16] on icon at bounding box center [56, 14] width 95 height 18
